Goal: Book appointment/travel/reservation

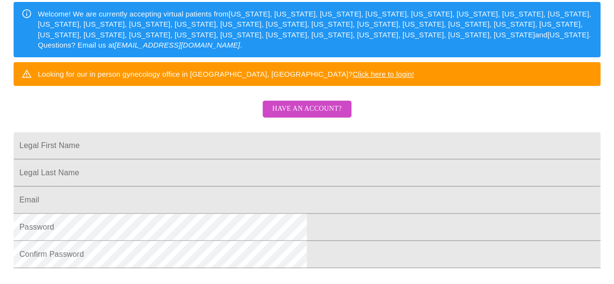
scroll to position [146, 0]
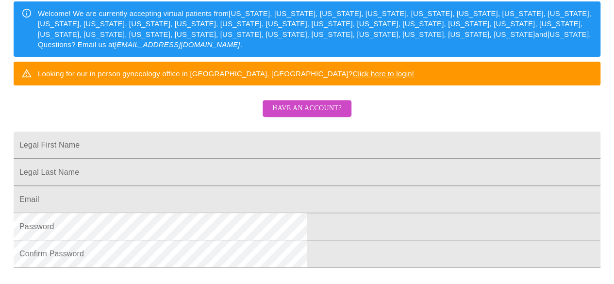
click at [310, 117] on button "Have an account?" at bounding box center [307, 108] width 89 height 17
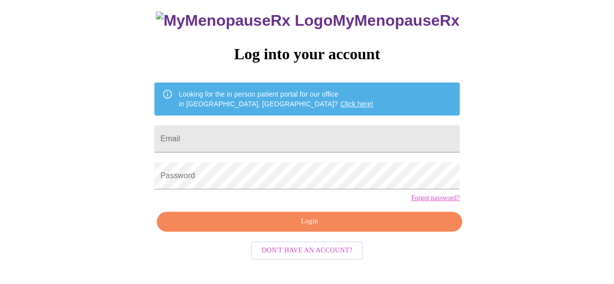
scroll to position [61, 0]
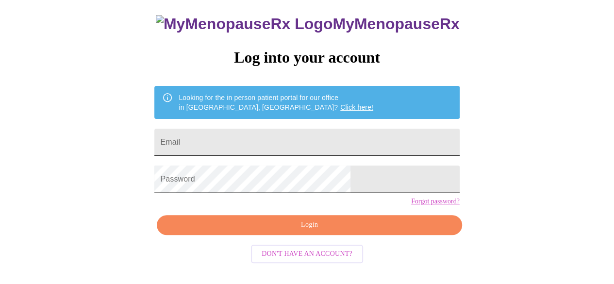
click at [307, 137] on input "Email" at bounding box center [306, 142] width 305 height 27
type input "[EMAIL_ADDRESS][DOMAIN_NAME]"
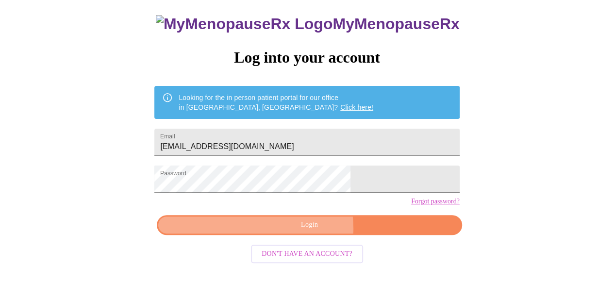
click at [304, 231] on span "Login" at bounding box center [309, 225] width 283 height 12
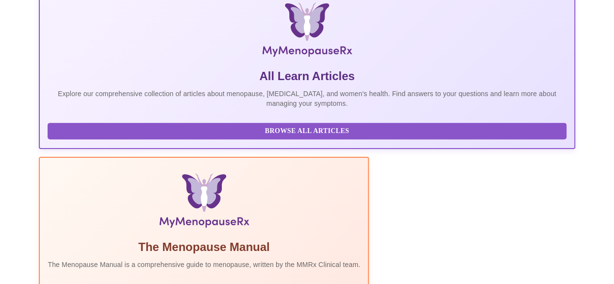
scroll to position [255, 0]
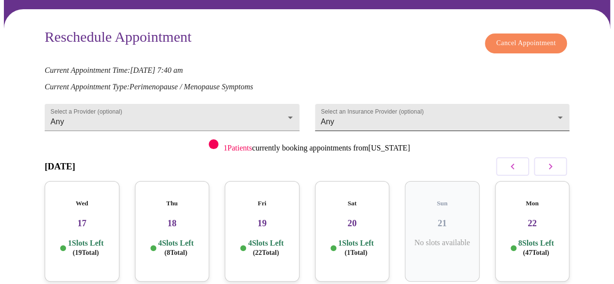
scroll to position [97, 0]
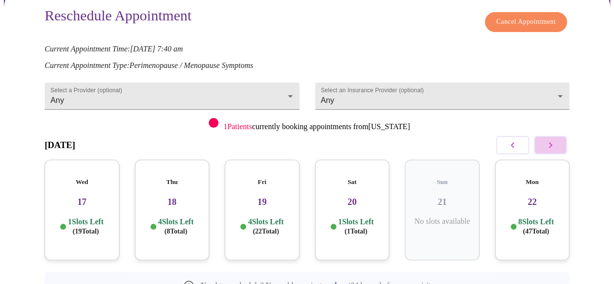
click at [557, 139] on icon "button" at bounding box center [551, 145] width 12 height 12
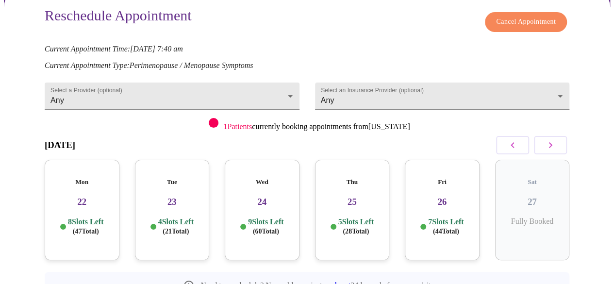
click at [557, 139] on icon "button" at bounding box center [551, 145] width 12 height 12
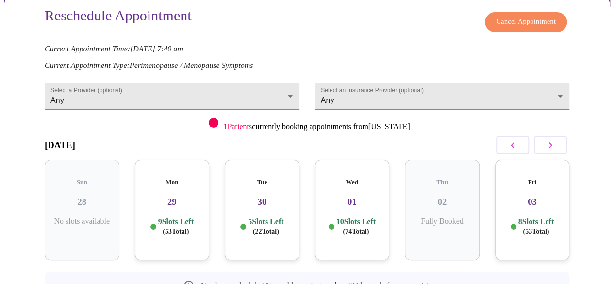
click at [179, 197] on h3 "29" at bounding box center [172, 202] width 59 height 11
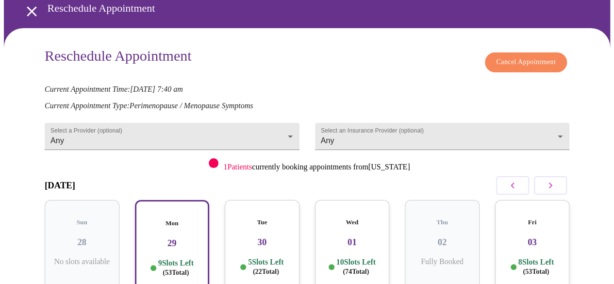
scroll to position [0, 0]
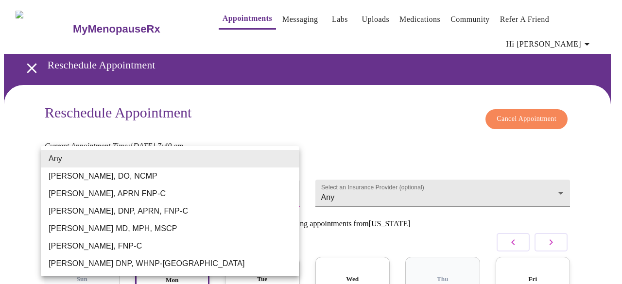
click at [209, 229] on li "[PERSON_NAME] MD, MPH, MSCP" at bounding box center [170, 228] width 258 height 17
type input "[PERSON_NAME] MD, MPH, MSCP"
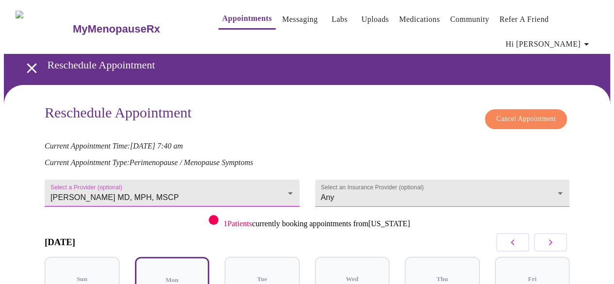
click at [29, 63] on icon "open drawer" at bounding box center [32, 68] width 10 height 10
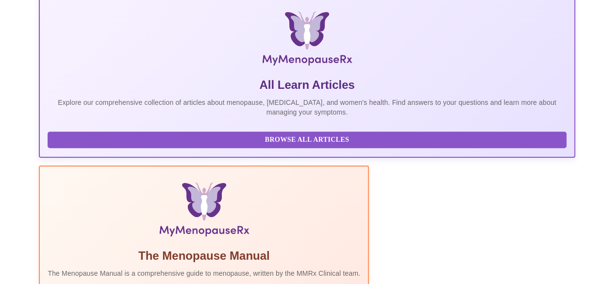
scroll to position [291, 0]
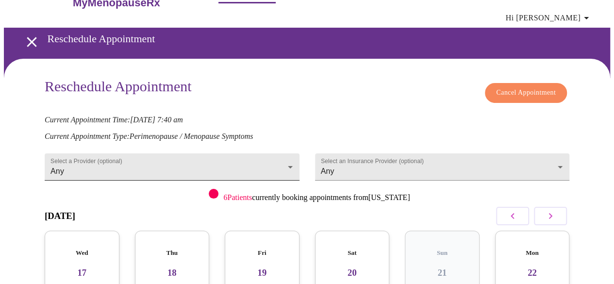
scroll to position [49, 0]
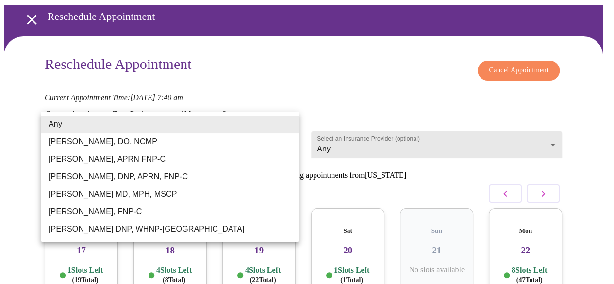
click at [255, 126] on body "MyMenopauseRx Appointments Messaging Labs Uploads Medications Community Refer a…" at bounding box center [307, 173] width 607 height 436
click at [212, 194] on li "[PERSON_NAME] MD, MPH, MSCP" at bounding box center [170, 194] width 258 height 17
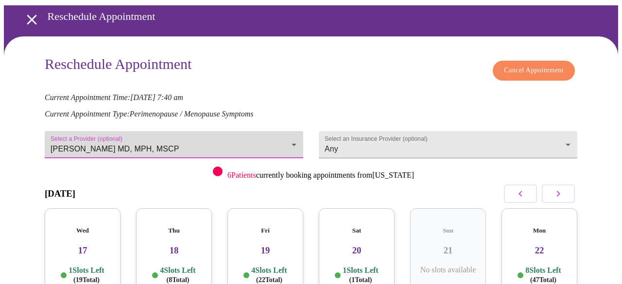
type input "[PERSON_NAME] MD, MPH, MSCP"
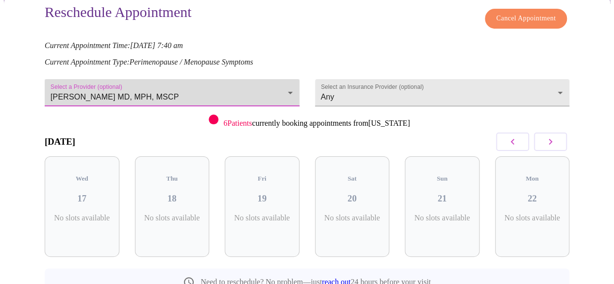
scroll to position [124, 0]
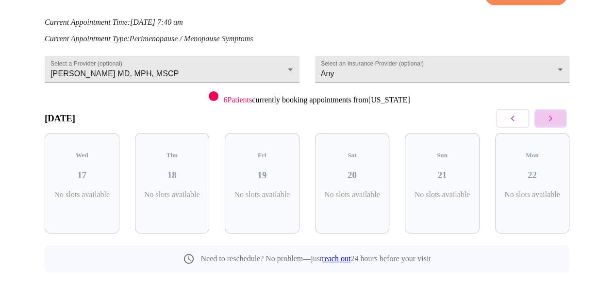
click at [553, 113] on icon "button" at bounding box center [551, 119] width 12 height 12
click at [552, 113] on icon "button" at bounding box center [551, 119] width 12 height 12
click at [557, 113] on icon "button" at bounding box center [551, 119] width 12 height 12
click at [519, 113] on icon "button" at bounding box center [513, 119] width 12 height 12
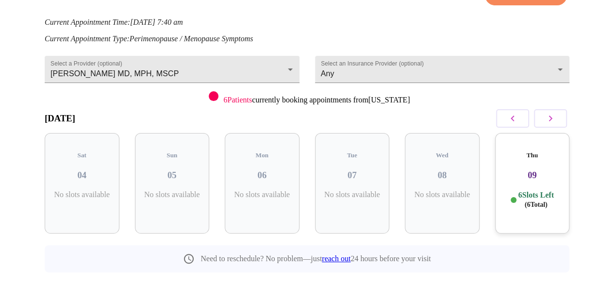
click at [367, 190] on p "No slots available" at bounding box center [352, 194] width 59 height 9
click at [553, 116] on icon "button" at bounding box center [550, 119] width 3 height 6
click at [519, 113] on icon "button" at bounding box center [513, 119] width 12 height 12
click at [557, 113] on icon "button" at bounding box center [551, 119] width 12 height 12
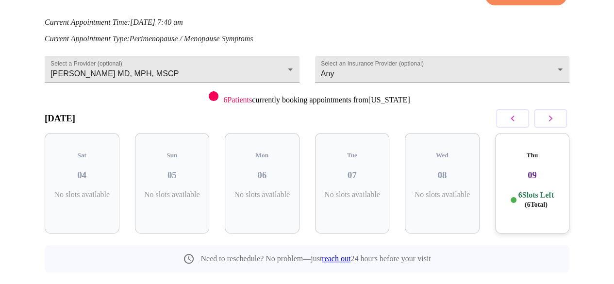
click at [547, 170] on h3 "09" at bounding box center [532, 175] width 59 height 11
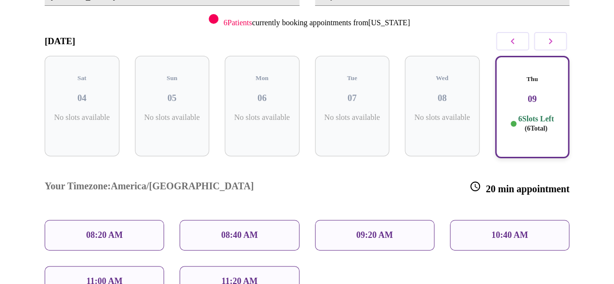
scroll to position [153, 0]
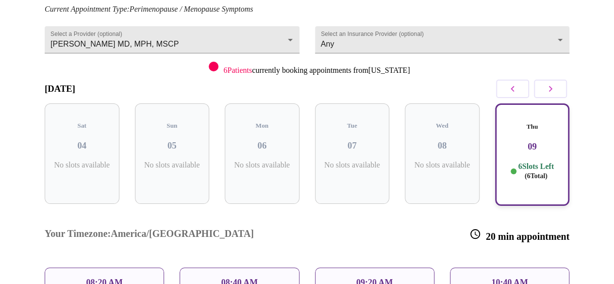
click at [554, 83] on icon "button" at bounding box center [551, 89] width 12 height 12
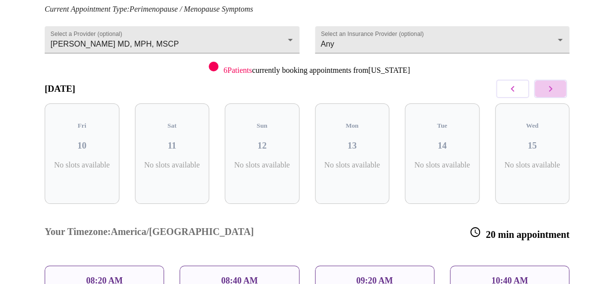
click at [554, 83] on icon "button" at bounding box center [551, 89] width 12 height 12
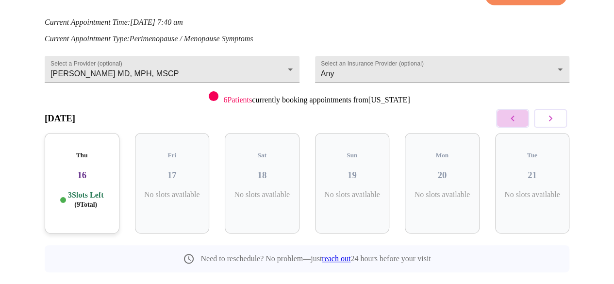
click at [518, 113] on icon "button" at bounding box center [513, 119] width 12 height 12
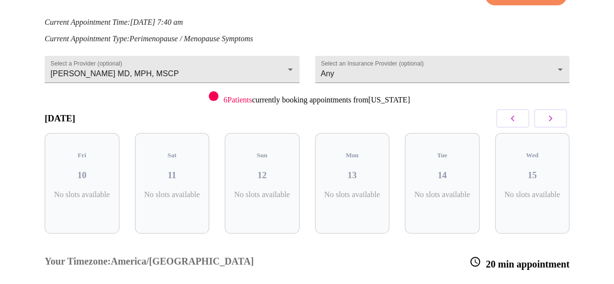
click at [518, 113] on icon "button" at bounding box center [513, 119] width 12 height 12
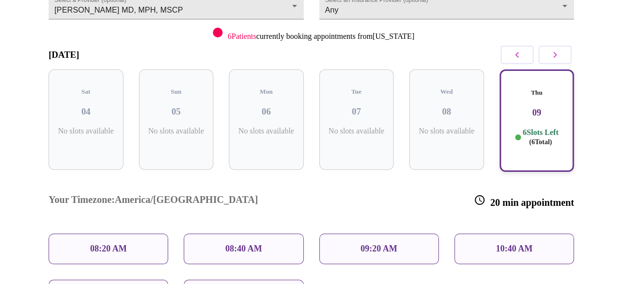
scroll to position [251, 0]
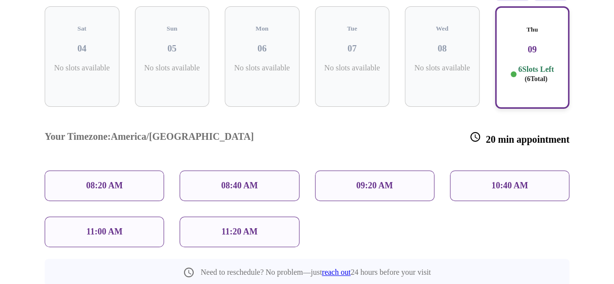
click at [124, 170] on div "08:20 AM" at bounding box center [104, 185] width 119 height 31
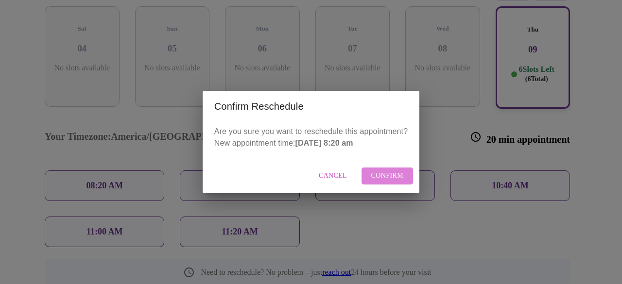
click at [400, 174] on span "Confirm" at bounding box center [387, 176] width 33 height 12
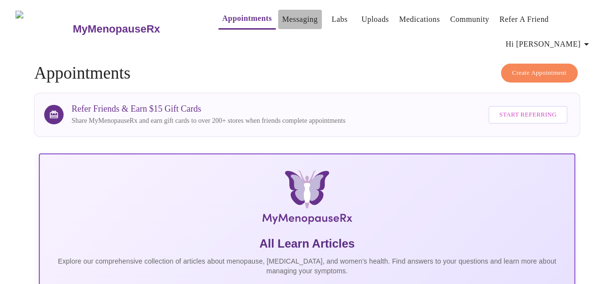
click at [282, 23] on link "Messaging" at bounding box center [299, 20] width 35 height 14
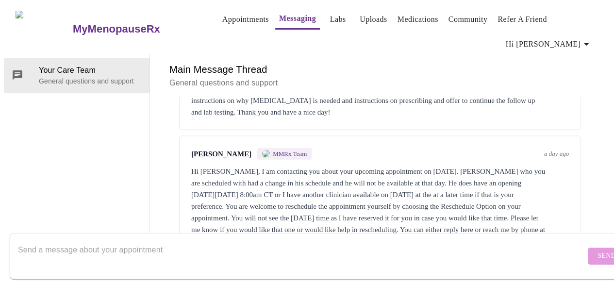
scroll to position [1137, 0]
click at [245, 240] on textarea "Send a message about your appointment" at bounding box center [302, 255] width 568 height 31
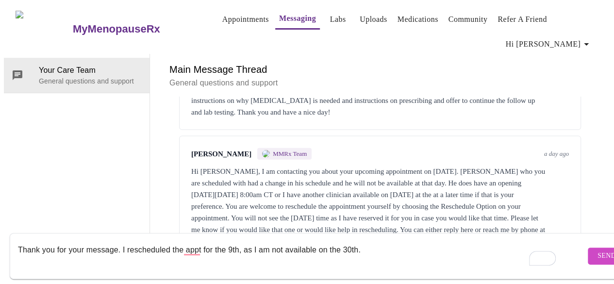
type textarea "Thank you for your message. I rescheduled the appt for the 9th, as I am not ava…"
click at [589, 253] on button "Send" at bounding box center [607, 256] width 38 height 17
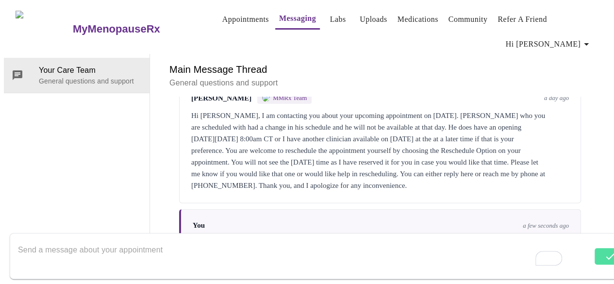
scroll to position [1196, 0]
